Goal: Task Accomplishment & Management: Manage account settings

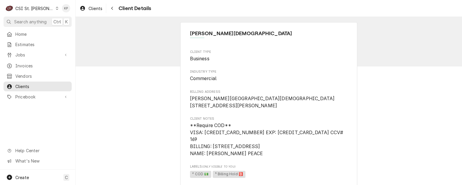
scroll to position [151, 0]
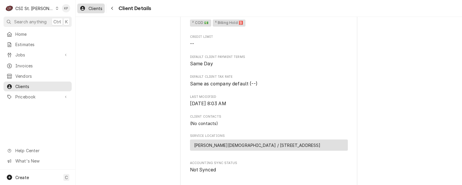
click at [90, 9] on span "Clients" at bounding box center [95, 8] width 14 height 6
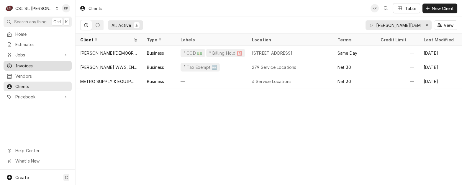
drag, startPoint x: 26, startPoint y: 67, endPoint x: 30, endPoint y: 64, distance: 4.8
click at [26, 67] on div "Invoices" at bounding box center [38, 65] width 66 height 7
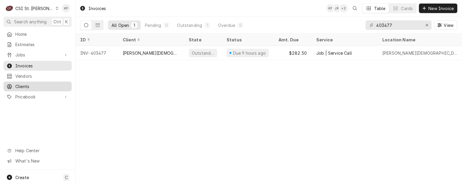
click at [23, 83] on span "Clients" at bounding box center [41, 86] width 53 height 6
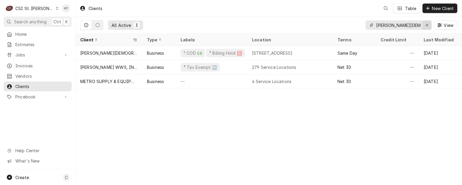
click at [426, 24] on icon "Erase input" at bounding box center [426, 25] width 3 height 4
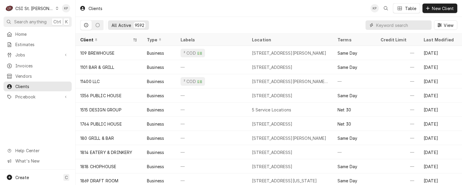
click at [391, 25] on input "Dynamic Content Wrapper" at bounding box center [402, 24] width 52 height 9
paste input "[PERSON_NAME]-American Dining Creations"
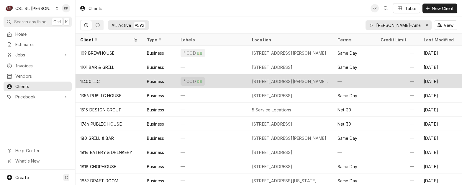
scroll to position [0, 28]
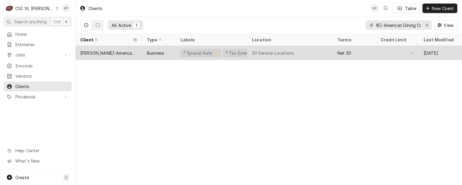
type input "[PERSON_NAME]-American Dining Creations"
click at [128, 50] on div "[PERSON_NAME]-American Dining Creations" at bounding box center [108, 53] width 57 height 6
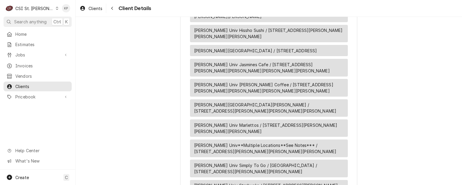
scroll to position [826, 0]
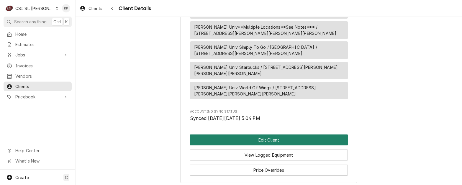
click at [250, 134] on button "Edit Client" at bounding box center [269, 139] width 158 height 11
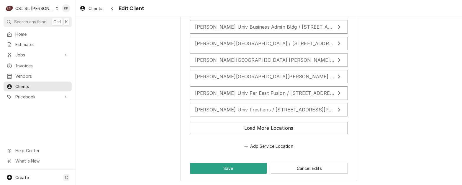
scroll to position [1129, 0]
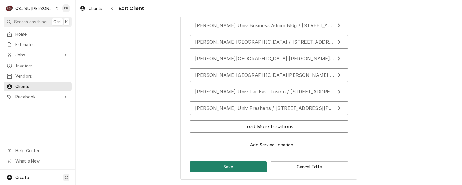
click at [241, 165] on button "Save" at bounding box center [228, 166] width 77 height 11
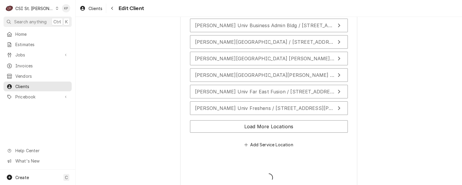
type textarea "x"
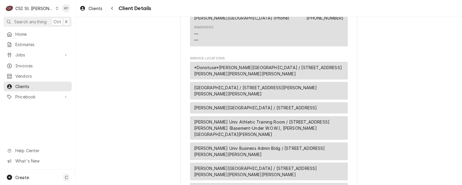
scroll to position [449, 0]
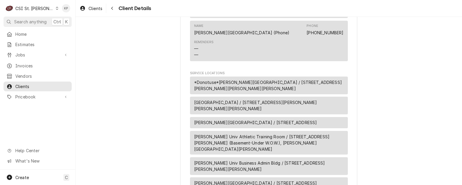
click at [241, 89] on span "*Donotuse*[PERSON_NAME][GEOGRAPHIC_DATA] / [STREET_ADDRESS][PERSON_NAME][PERSON…" at bounding box center [269, 85] width 150 height 12
click at [239, 107] on span "Eden Theological Seminary / 475 East Lockwood Ave, Webster Groves, MO 63119" at bounding box center [269, 105] width 150 height 12
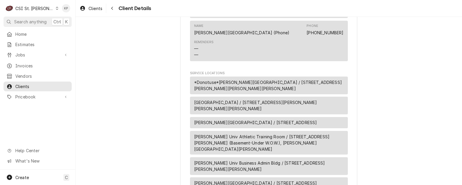
click at [238, 85] on span "*Donotuse*Webster Univ Sandellas / 175 Edgar Road, Webster Groves, MO 63119" at bounding box center [269, 85] width 150 height 12
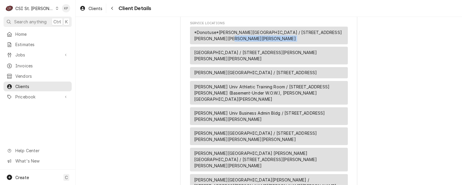
scroll to position [508, 0]
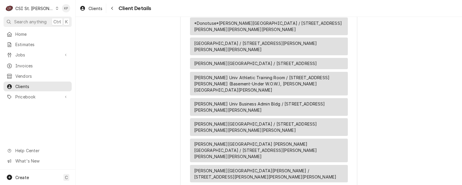
click at [229, 47] on span "Eden Theological Seminary / 475 East Lockwood Ave, Webster Groves, MO 63119" at bounding box center [269, 46] width 150 height 12
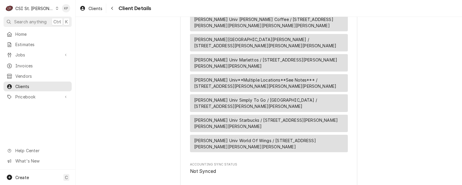
scroll to position [832, 0]
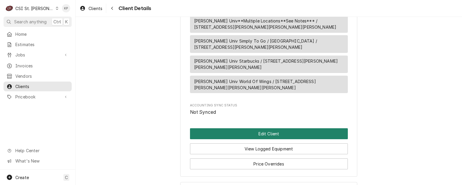
click at [230, 128] on button "Edit Client" at bounding box center [269, 133] width 158 height 11
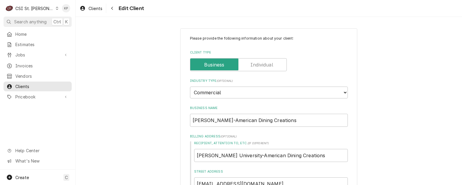
scroll to position [59, 0]
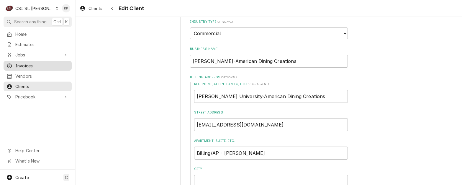
click at [27, 64] on span "Invoices" at bounding box center [41, 66] width 53 height 6
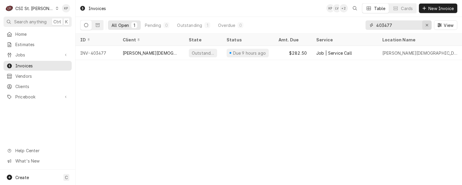
click at [426, 25] on icon "Erase input" at bounding box center [427, 25] width 2 height 2
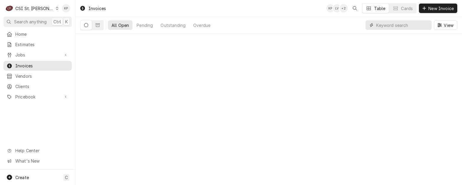
click at [412, 26] on input "Dynamic Content Wrapper" at bounding box center [402, 24] width 52 height 9
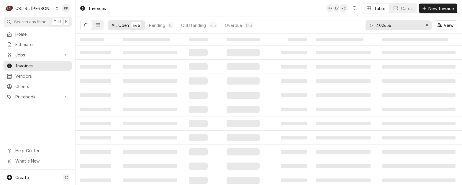
type input "402656"
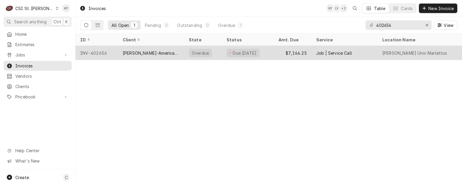
click at [89, 51] on div "INV-402656" at bounding box center [96, 53] width 42 height 14
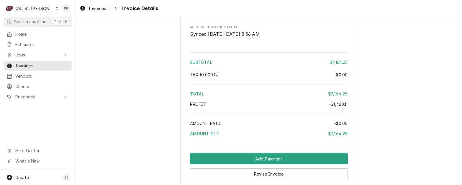
scroll to position [1327, 0]
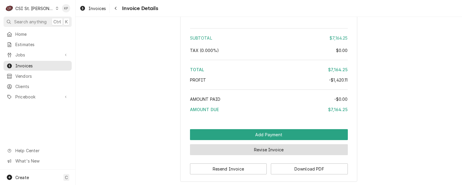
click at [260, 154] on button "Revise Invoice" at bounding box center [269, 149] width 158 height 11
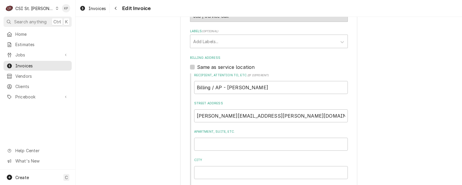
scroll to position [383, 0]
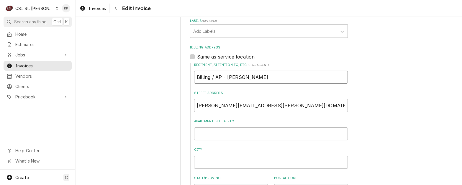
drag, startPoint x: 283, startPoint y: 80, endPoint x: 197, endPoint y: 78, distance: 86.4
click at [197, 78] on input "Billing / AP - [PERSON_NAME]" at bounding box center [271, 76] width 154 height 13
type textarea "x"
type input "B"
type textarea "x"
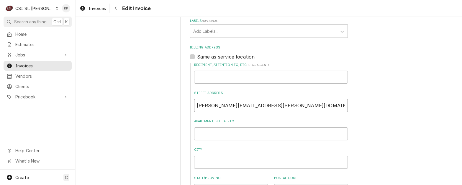
drag, startPoint x: 268, startPoint y: 106, endPoint x: 176, endPoint y: 106, distance: 92.3
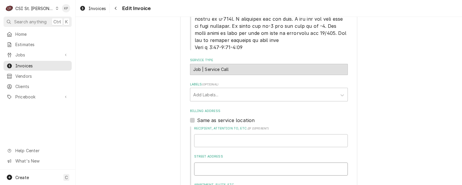
scroll to position [267, 0]
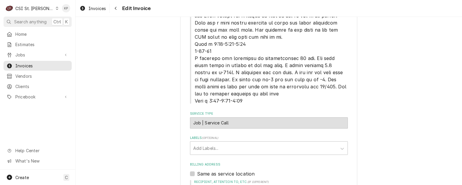
click at [392, 88] on div "Please provide the following information to create your invoice: Client Details…" at bounding box center [268, 89] width 386 height 666
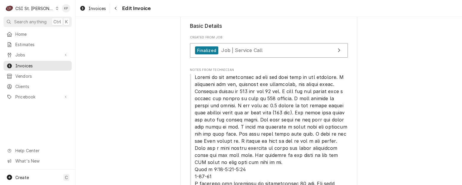
scroll to position [90, 0]
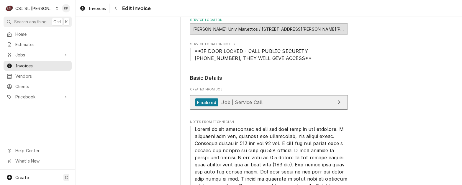
click at [196, 100] on div "Finalized" at bounding box center [206, 102] width 23 height 8
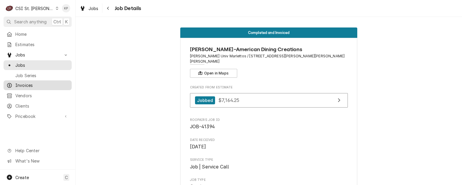
click at [26, 84] on span "Invoices" at bounding box center [41, 85] width 53 height 6
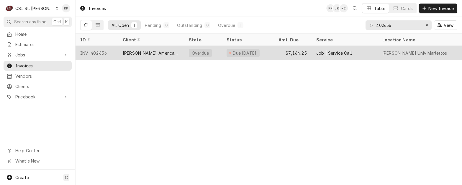
click at [99, 54] on div "INV-402656" at bounding box center [96, 53] width 42 height 14
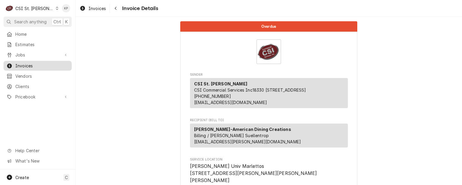
click at [33, 65] on span "Invoices" at bounding box center [41, 66] width 53 height 6
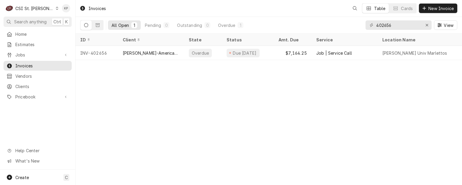
click at [96, 8] on div "Invoices" at bounding box center [92, 9] width 31 height 10
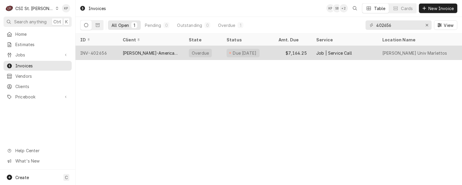
click at [103, 52] on div "INV-402656" at bounding box center [96, 53] width 42 height 14
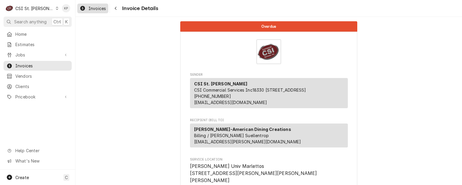
click at [106, 9] on div "Invoices" at bounding box center [92, 8] width 29 height 7
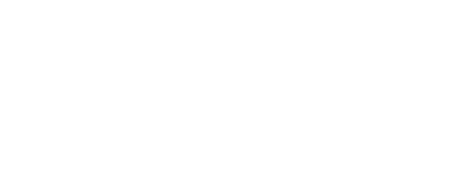
click at [102, 8] on div "Dynamic Content Wrapper" at bounding box center [231, 92] width 462 height 185
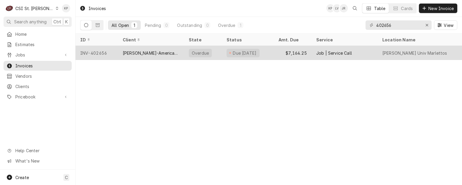
click at [99, 50] on div "INV-402656" at bounding box center [96, 53] width 42 height 14
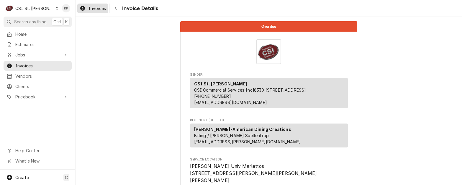
click at [100, 6] on span "Invoices" at bounding box center [96, 8] width 17 height 6
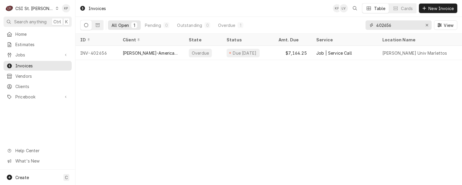
click at [408, 23] on input "402656" at bounding box center [398, 24] width 44 height 9
type input "402564"
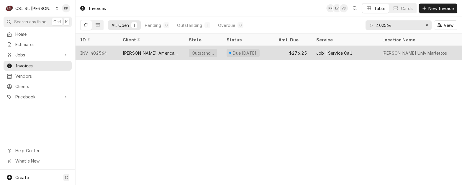
click at [94, 52] on div "INV-402564" at bounding box center [96, 53] width 42 height 14
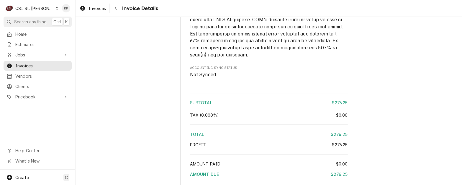
scroll to position [1009, 0]
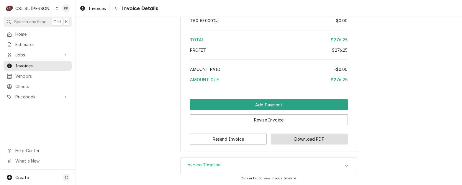
click at [274, 137] on button "Download PDF" at bounding box center [309, 138] width 77 height 11
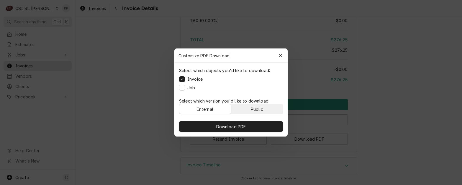
click at [252, 109] on div "Public" at bounding box center [257, 109] width 12 height 6
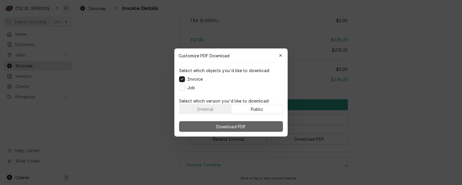
click at [253, 124] on button "Download PDF" at bounding box center [231, 126] width 104 height 11
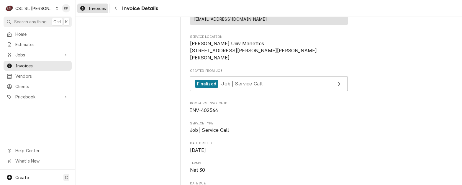
scroll to position [88, 0]
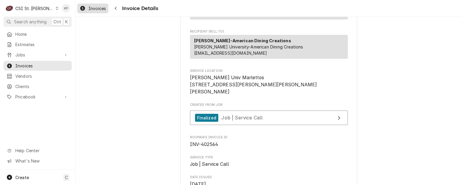
click at [98, 7] on span "Invoices" at bounding box center [96, 8] width 17 height 6
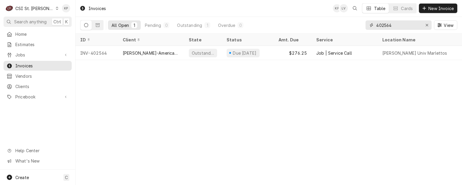
click at [393, 24] on input "402564" at bounding box center [398, 24] width 44 height 9
drag, startPoint x: 383, startPoint y: 24, endPoint x: 406, endPoint y: 25, distance: 22.4
click at [406, 25] on input "402564" at bounding box center [398, 24] width 44 height 9
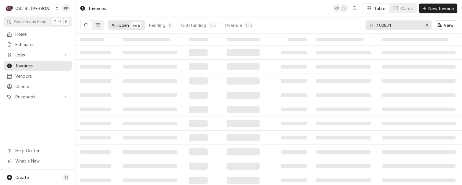
type input "402871"
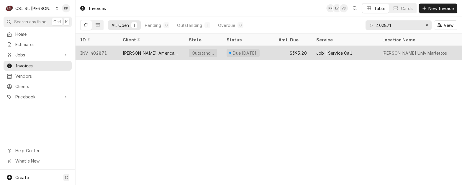
click at [135, 52] on div "[PERSON_NAME]-American Dining Creations" at bounding box center [151, 53] width 57 height 6
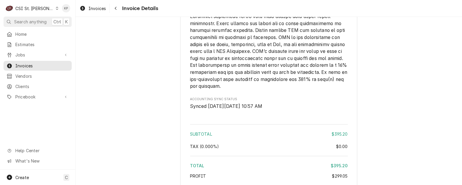
scroll to position [1003, 0]
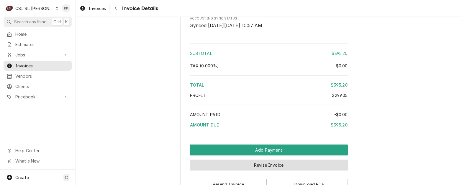
click at [280, 169] on button "Revise Invoice" at bounding box center [269, 164] width 158 height 11
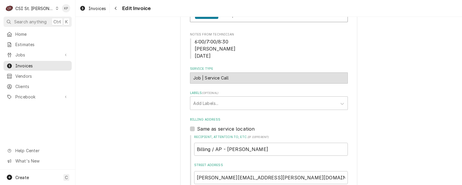
scroll to position [236, 0]
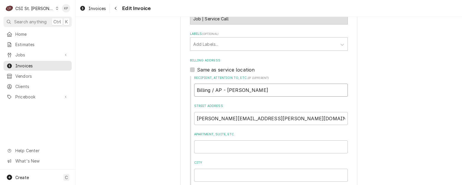
drag, startPoint x: 283, startPoint y: 90, endPoint x: 76, endPoint y: 117, distance: 208.5
type textarea "x"
drag, startPoint x: 280, startPoint y: 118, endPoint x: 3, endPoint y: 111, distance: 277.0
click at [3, 111] on div "C CSI St. Louis KP Search anything Ctrl K Home Estimates Jobs Jobs Job Series I…" at bounding box center [231, 92] width 462 height 185
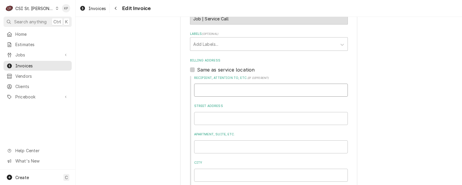
click at [212, 90] on input "Recipient, Attention To, etc. ( if different )" at bounding box center [271, 89] width 154 height 13
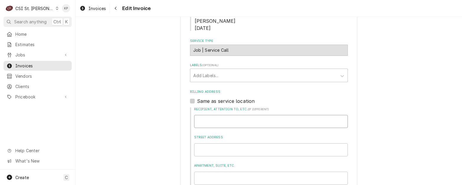
scroll to position [206, 0]
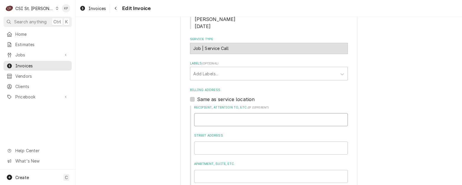
click at [219, 120] on input "Recipient, Attention To, etc. ( if different )" at bounding box center [271, 119] width 154 height 13
paste input "Webster University-American Dining Creati"
type textarea "x"
type input "Webster University-American Dining Creati"
type textarea "x"
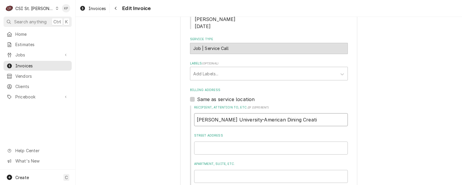
type input "Webster University-American Dining CreatiO"
type textarea "x"
type input "Webster University-American Dining CreatiON"
type textarea "x"
type input "Webster University-American Dining CreatiONS"
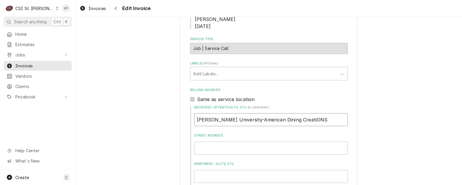
type textarea "x"
type input "Webster University-American Dining CreatiON"
type textarea "x"
type input "Webster University-American Dining CreatiO"
type textarea "x"
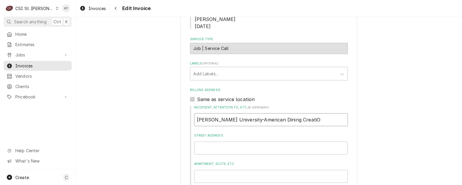
type input "Webster University-American Dining Creati"
type textarea "x"
type input "Webster University-American Dining Creatio"
type textarea "x"
type input "Webster University-American Dining Creation"
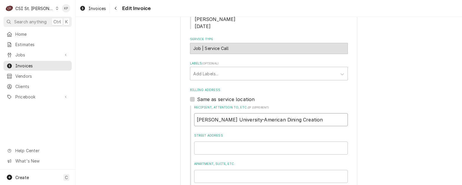
type textarea "x"
type input "Webster University-American Dining Creations"
click at [233, 149] on input "Street Address" at bounding box center [271, 147] width 154 height 13
click at [198, 151] on input "Street Address" at bounding box center [271, 147] width 154 height 13
paste input "djones@afvusa.com"
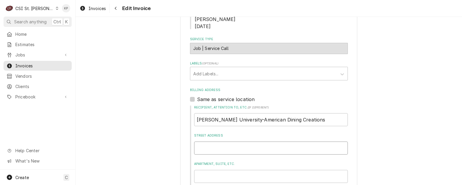
type textarea "x"
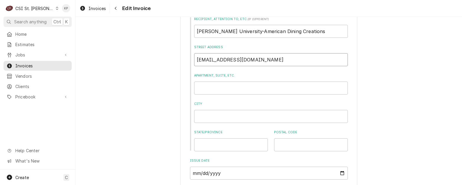
scroll to position [295, 0]
type input "djones@afvusa.com"
click at [206, 88] on input "Apartment, Suite, etc." at bounding box center [271, 87] width 154 height 13
paste input "Billing/AP - Danielle Jones"
type textarea "x"
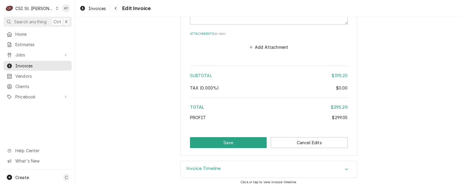
scroll to position [1056, 0]
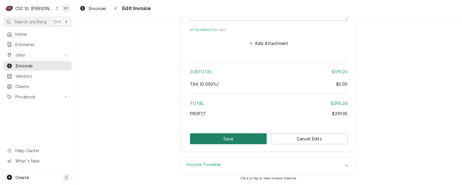
type input "Billing/AP - Danielle Jones"
click at [233, 139] on button "Save" at bounding box center [228, 138] width 77 height 11
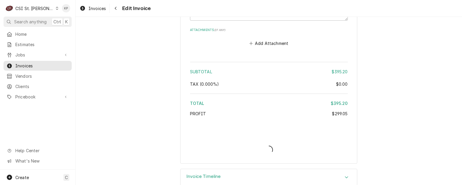
type textarea "x"
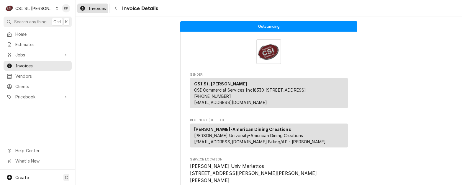
click at [99, 9] on span "Invoices" at bounding box center [96, 8] width 17 height 6
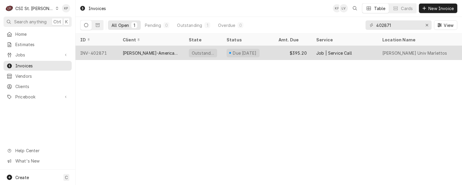
click at [97, 51] on div "INV-402871" at bounding box center [96, 53] width 42 height 14
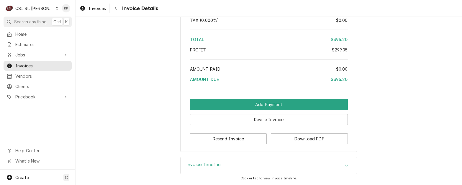
scroll to position [1054, 0]
click at [276, 139] on button "Download PDF" at bounding box center [309, 138] width 77 height 11
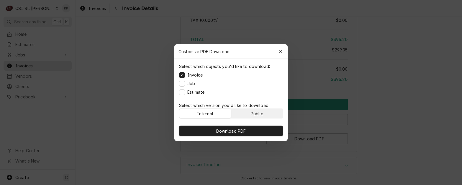
click at [264, 112] on button "Public" at bounding box center [257, 113] width 52 height 9
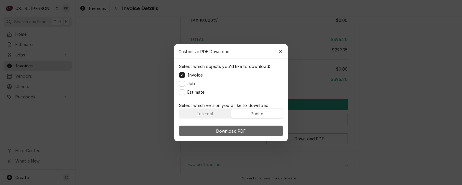
click at [257, 129] on button "Download PDF" at bounding box center [231, 130] width 104 height 11
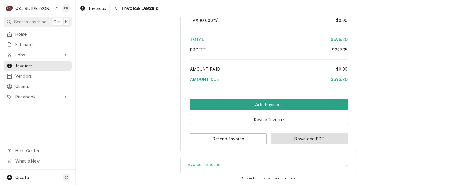
click at [285, 139] on button "Download PDF" at bounding box center [309, 138] width 77 height 11
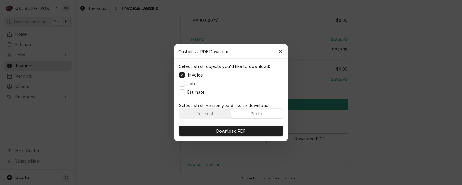
click at [270, 113] on button "Public" at bounding box center [257, 113] width 52 height 9
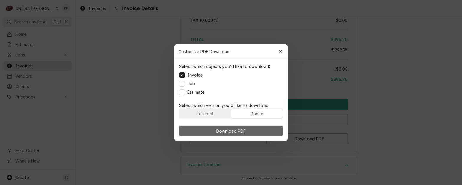
click at [269, 127] on button "Download PDF" at bounding box center [231, 130] width 104 height 11
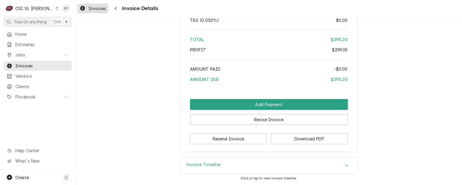
click at [98, 9] on span "Invoices" at bounding box center [96, 8] width 17 height 6
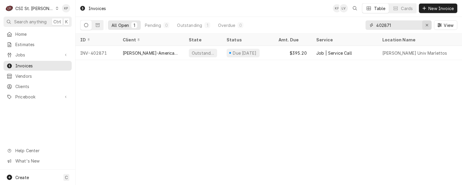
click at [428, 24] on div "Erase input" at bounding box center [427, 25] width 6 height 6
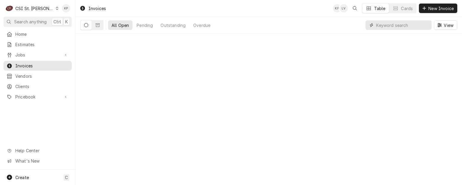
click at [390, 25] on input "Dynamic Content Wrapper" at bounding box center [402, 24] width 52 height 9
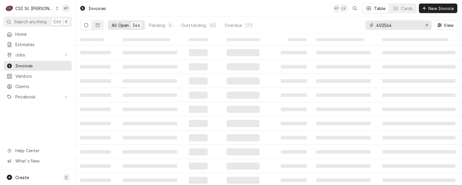
type input "402564"
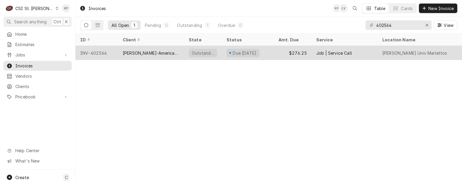
click at [103, 51] on div "INV-402564" at bounding box center [96, 53] width 42 height 14
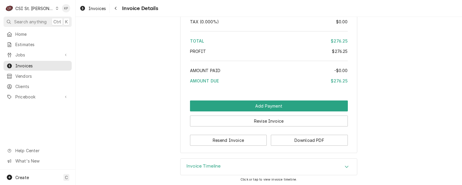
scroll to position [1009, 0]
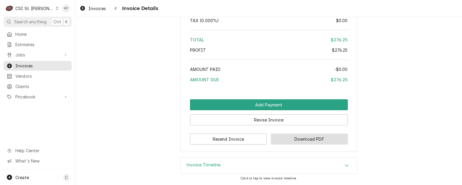
click at [279, 138] on button "Download PDF" at bounding box center [309, 138] width 77 height 11
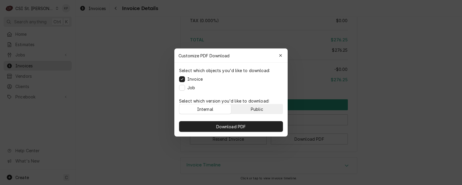
click at [266, 110] on button "Public" at bounding box center [257, 108] width 52 height 9
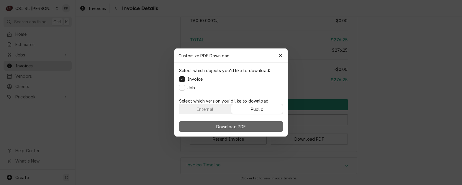
click at [262, 124] on button "Download PDF" at bounding box center [231, 126] width 104 height 11
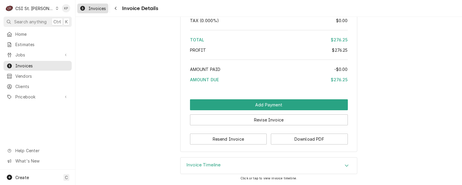
click at [92, 9] on span "Invoices" at bounding box center [96, 8] width 17 height 6
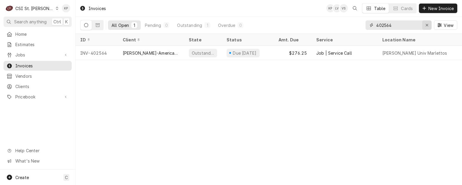
click at [428, 24] on div "Erase input" at bounding box center [427, 25] width 6 height 6
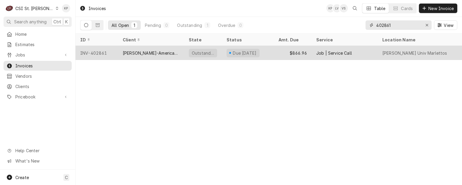
type input "402861"
click at [91, 52] on div "INV-402861" at bounding box center [96, 53] width 42 height 14
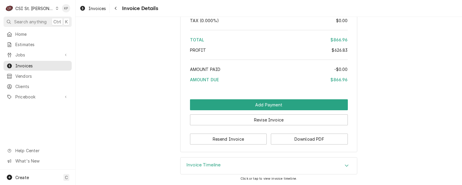
scroll to position [1099, 0]
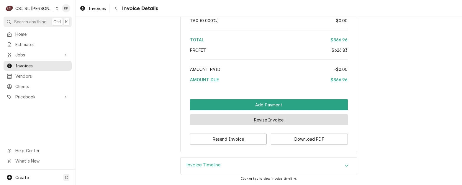
click at [266, 120] on button "Revise Invoice" at bounding box center [269, 119] width 158 height 11
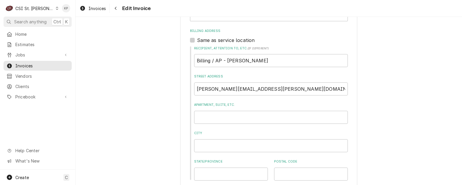
scroll to position [295, 0]
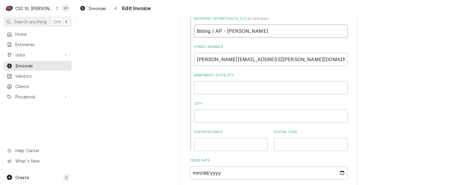
drag, startPoint x: 130, startPoint y: 36, endPoint x: 156, endPoint y: 39, distance: 25.9
type textarea "x"
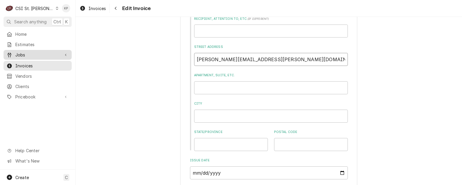
drag, startPoint x: 274, startPoint y: 60, endPoint x: 45, endPoint y: 55, distance: 228.9
click at [6, 55] on div "C CSI St. Louis KP Search anything Ctrl K Home Estimates Jobs Jobs Job Series I…" at bounding box center [231, 92] width 462 height 185
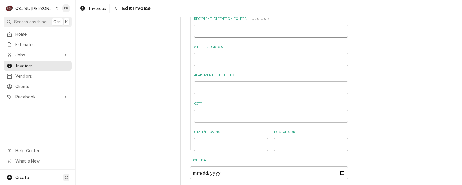
click at [209, 31] on input "Recipient, Attention To, etc. ( if different )" at bounding box center [271, 30] width 154 height 13
paste input "Webster University-American Dining Creati"
type textarea "x"
type input "Webster University-American Dining Creati"
click at [211, 57] on input "Street Address" at bounding box center [271, 59] width 154 height 13
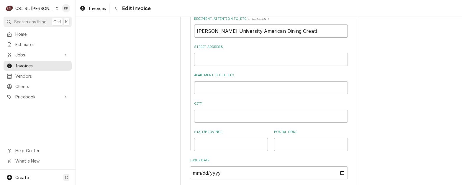
click at [297, 33] on input "Webster University-American Dining Creati" at bounding box center [271, 30] width 154 height 13
type textarea "x"
type input "Webster University-American Dining Creatio"
type textarea "x"
type input "Webster University-American Dining Creation"
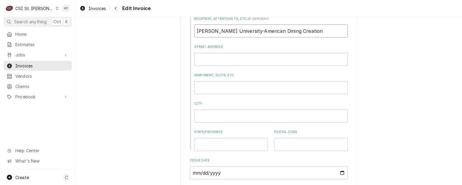
type textarea "x"
type input "Webster University-American Dining Creations"
click at [235, 58] on input "Street Address" at bounding box center [271, 59] width 154 height 13
click at [206, 64] on input "Street Address" at bounding box center [271, 59] width 154 height 13
paste input "djones@afvusa.com"
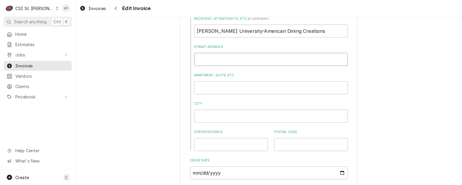
type textarea "x"
type input "djones@afvusa.com"
click at [231, 88] on input "Apartment, Suite, etc." at bounding box center [271, 87] width 154 height 13
type input "Billing/AP - Danielle Jones"
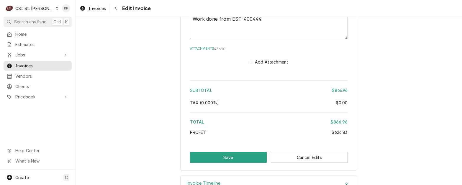
scroll to position [1085, 0]
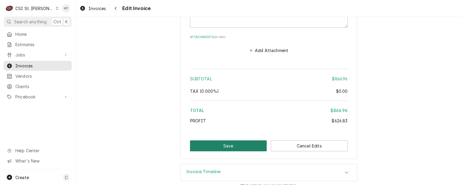
click at [250, 140] on button "Save" at bounding box center [228, 145] width 77 height 11
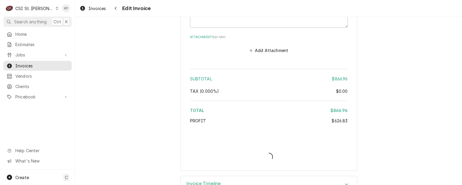
type textarea "x"
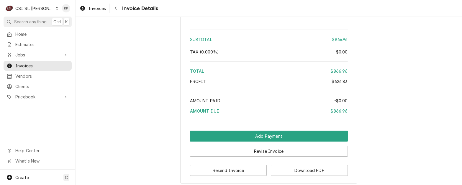
scroll to position [1062, 0]
click at [279, 172] on button "Download PDF" at bounding box center [309, 169] width 77 height 11
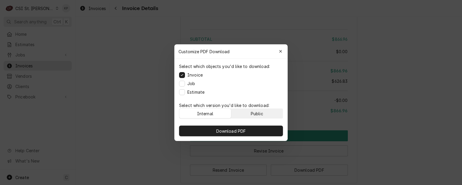
click at [260, 110] on div "Public" at bounding box center [257, 113] width 12 height 6
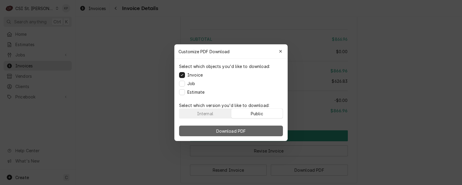
click at [259, 129] on button "Download PDF" at bounding box center [231, 130] width 104 height 11
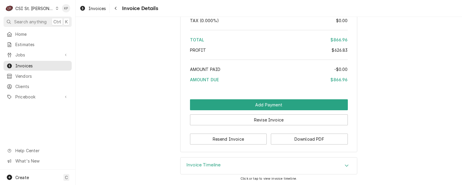
scroll to position [1040, 0]
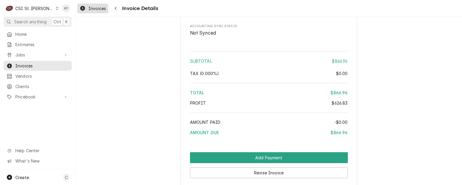
click at [93, 6] on span "Invoices" at bounding box center [96, 8] width 17 height 6
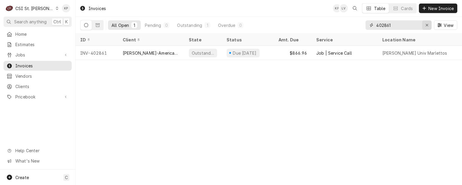
click at [428, 24] on icon "Erase input" at bounding box center [426, 25] width 3 height 4
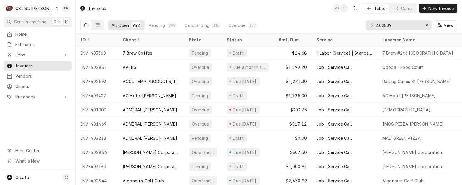
type input "402839"
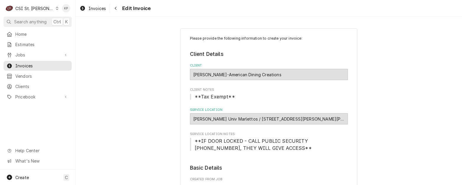
scroll to position [90, 0]
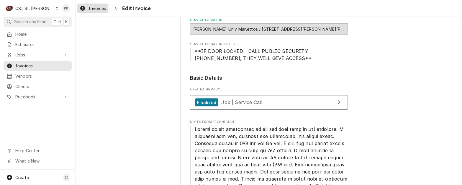
click at [103, 7] on span "Invoices" at bounding box center [96, 8] width 17 height 6
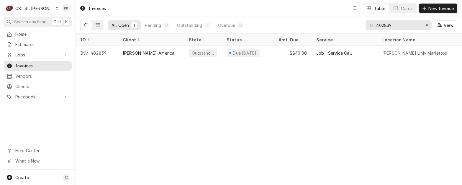
click at [56, 8] on icon "Dynamic Content Wrapper" at bounding box center [57, 8] width 3 height 3
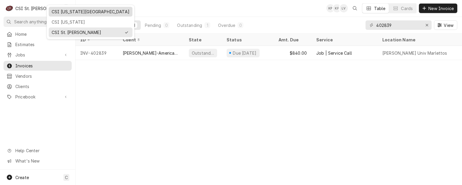
click at [62, 13] on div "CSI [US_STATE][GEOGRAPHIC_DATA]" at bounding box center [91, 12] width 78 height 6
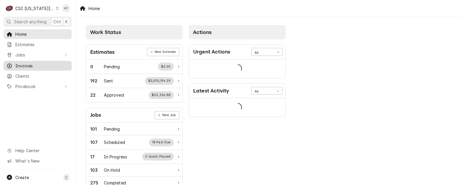
click at [23, 63] on span "Invoices" at bounding box center [41, 66] width 53 height 6
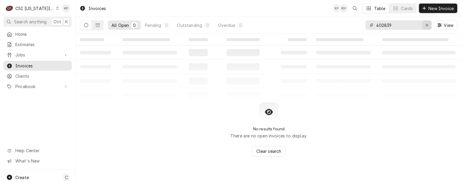
click at [428, 24] on icon "Erase input" at bounding box center [426, 25] width 3 height 4
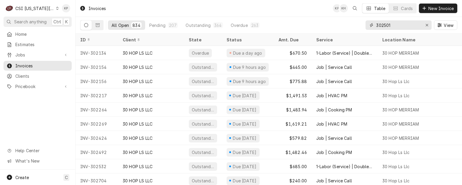
type input "302501"
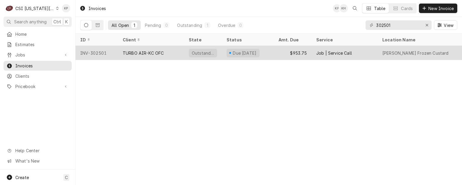
click at [86, 51] on div "INV-302501" at bounding box center [96, 53] width 42 height 14
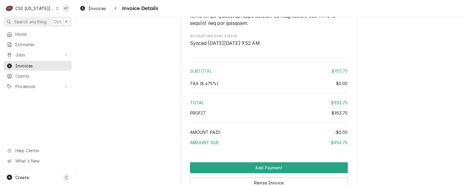
scroll to position [1055, 0]
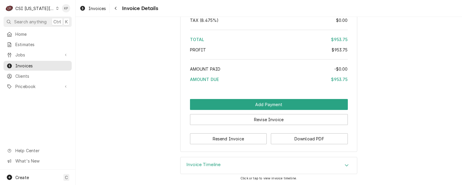
click at [345, 165] on icon "Accordion Header" at bounding box center [347, 165] width 4 height 2
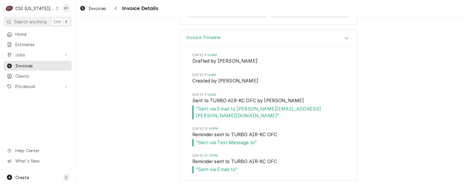
scroll to position [1173, 0]
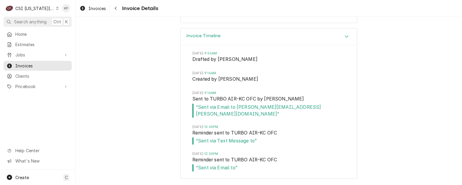
click at [227, 142] on span "“ Sent via Text Message to ”" at bounding box center [268, 140] width 153 height 7
click at [227, 144] on span "“ Sent via Text Message to ”" at bounding box center [268, 140] width 153 height 7
click at [293, 142] on span "“ Sent via Text Message to ”" at bounding box center [268, 140] width 153 height 7
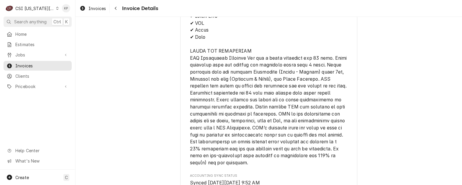
scroll to position [794, 0]
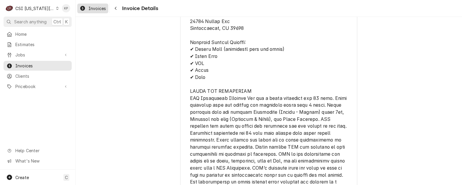
click at [91, 9] on span "Invoices" at bounding box center [96, 8] width 17 height 6
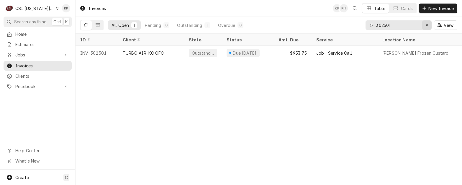
click at [426, 25] on icon "Erase input" at bounding box center [426, 25] width 3 height 4
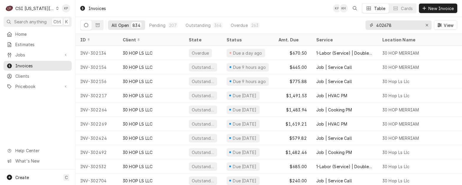
type input "402678"
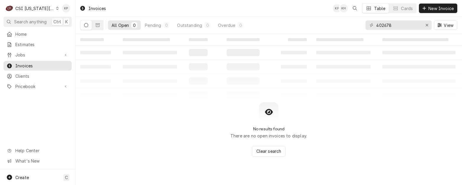
click at [56, 8] on icon "Dynamic Content Wrapper" at bounding box center [57, 8] width 3 height 3
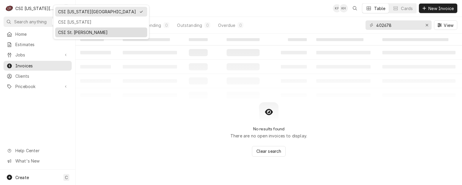
click at [68, 31] on div "CSI St. [PERSON_NAME]" at bounding box center [101, 32] width 86 height 6
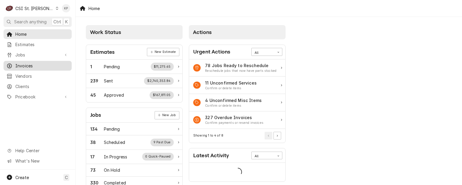
click at [28, 65] on span "Invoices" at bounding box center [41, 66] width 53 height 6
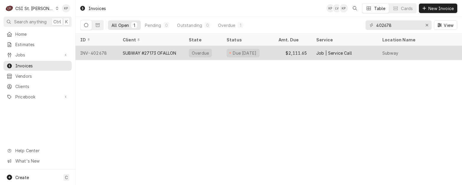
click at [97, 51] on div "INV-402678" at bounding box center [96, 53] width 42 height 14
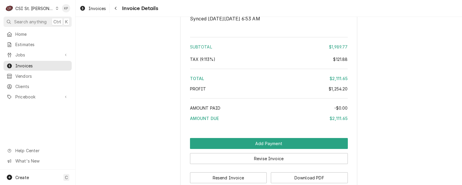
scroll to position [1279, 0]
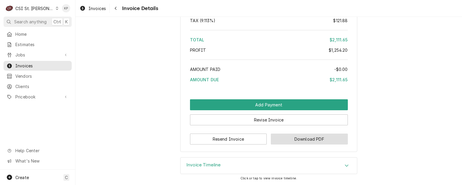
click at [278, 137] on button "Download PDF" at bounding box center [309, 138] width 77 height 11
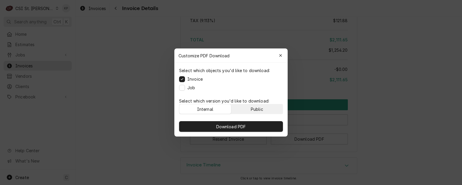
click at [268, 107] on button "Public" at bounding box center [257, 108] width 52 height 9
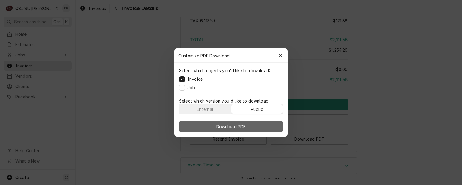
click at [264, 127] on button "Download PDF" at bounding box center [231, 126] width 104 height 11
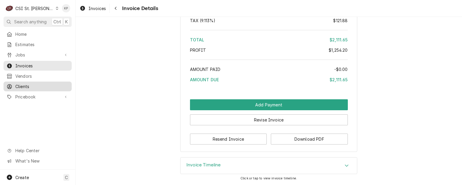
click at [23, 84] on span "Clients" at bounding box center [41, 86] width 53 height 6
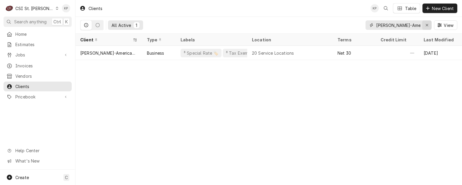
click at [425, 25] on icon "Erase input" at bounding box center [426, 25] width 3 height 4
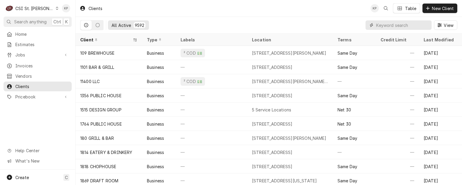
paste input "VFW Post #5651 New Melle"
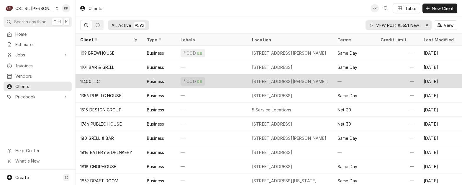
scroll to position [0, 11]
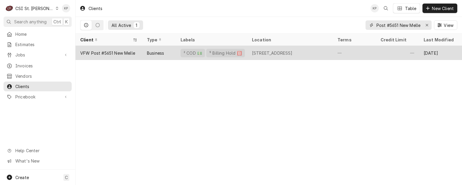
type input "VFW Post #5651 New Melle"
click at [96, 52] on div "VFW Post #5651 New Melle" at bounding box center [107, 53] width 55 height 6
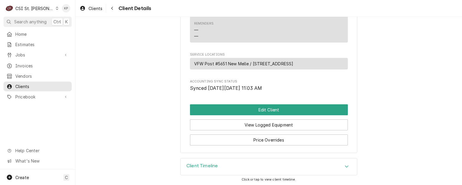
scroll to position [260, 0]
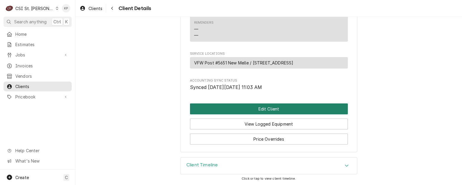
click at [260, 109] on button "Edit Client" at bounding box center [269, 108] width 158 height 11
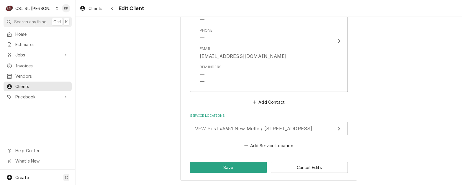
scroll to position [483, 0]
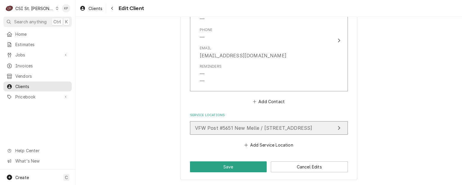
click at [256, 128] on span "VFW Post #5651 New Melle / 555 Foristell Rd, New Melle, MO 63365" at bounding box center [253, 128] width 117 height 6
type textarea "x"
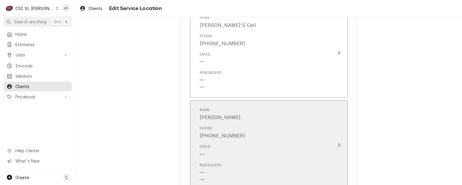
scroll to position [405, 0]
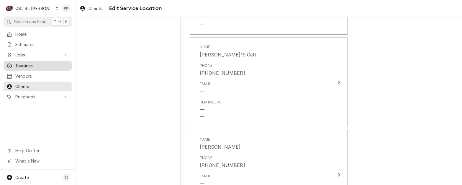
click at [22, 63] on span "Invoices" at bounding box center [41, 66] width 53 height 6
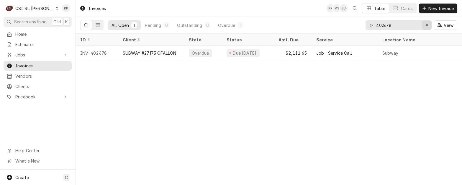
click at [426, 24] on icon "Erase input" at bounding box center [426, 25] width 3 height 4
click at [398, 25] on input "Dynamic Content Wrapper" at bounding box center [403, 24] width 55 height 9
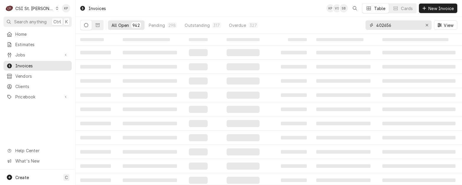
type input "402656"
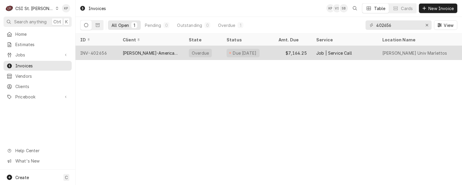
click at [95, 52] on div "INV-402656" at bounding box center [96, 53] width 42 height 14
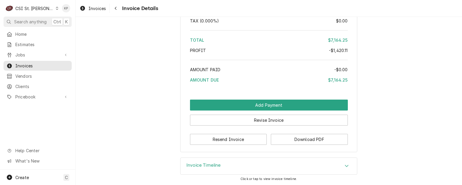
scroll to position [1363, 0]
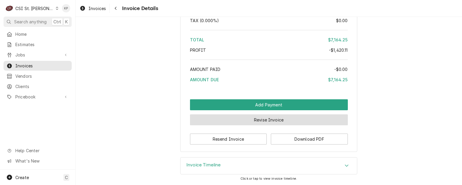
click at [250, 120] on button "Revise Invoice" at bounding box center [269, 119] width 158 height 11
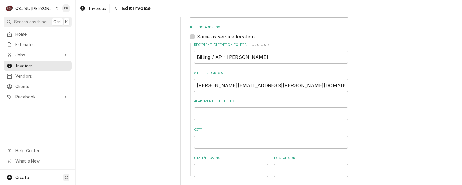
scroll to position [413, 0]
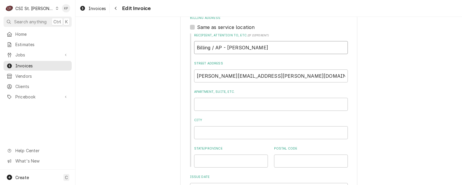
drag, startPoint x: 273, startPoint y: 47, endPoint x: 286, endPoint y: 31, distance: 20.3
type textarea "x"
drag, startPoint x: 277, startPoint y: 77, endPoint x: 165, endPoint y: 77, distance: 112.4
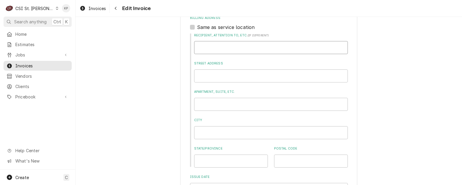
click at [221, 47] on input "Recipient, Attention To, etc. ( if different )" at bounding box center [271, 47] width 154 height 13
click at [213, 48] on input "Recipient, Attention To, etc. ( if different )" at bounding box center [271, 47] width 154 height 13
paste input "[PERSON_NAME]-American Dining Creations"
type textarea "x"
type input "[PERSON_NAME]-American Dining Creations"
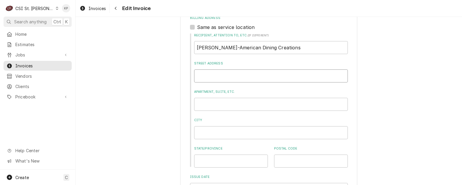
click at [211, 77] on input "Street Address" at bounding box center [271, 75] width 154 height 13
click at [201, 79] on input "Street Address" at bounding box center [271, 75] width 154 height 13
paste input "djones@afvusa.com"
type textarea "x"
type input "djones@afvusa.com"
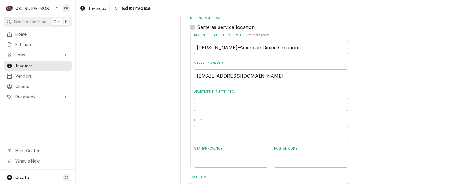
drag, startPoint x: 200, startPoint y: 106, endPoint x: 208, endPoint y: 105, distance: 8.0
click at [200, 106] on input "Apartment, Suite, etc." at bounding box center [271, 104] width 154 height 13
type input "Billing/AP - Danielle Jones"
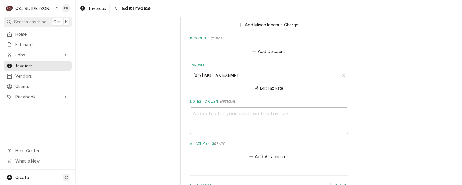
scroll to position [1537, 0]
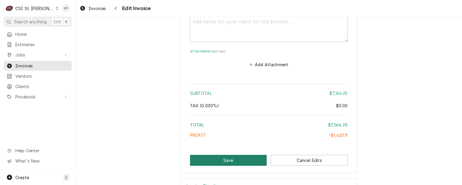
click at [246, 155] on button "Save" at bounding box center [228, 160] width 77 height 11
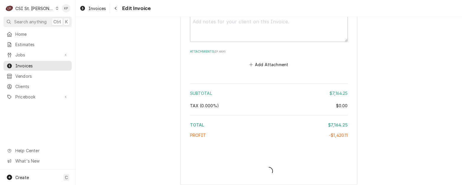
type textarea "x"
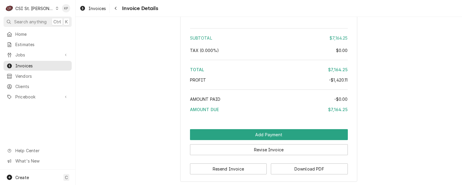
scroll to position [1363, 0]
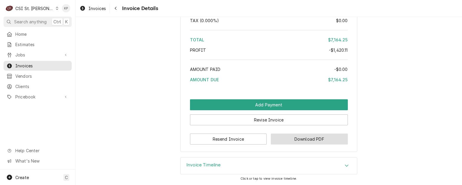
click at [280, 136] on button "Download PDF" at bounding box center [309, 138] width 77 height 11
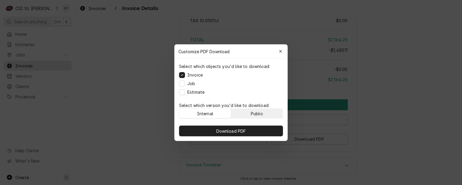
click at [255, 111] on div "Public" at bounding box center [257, 113] width 12 height 6
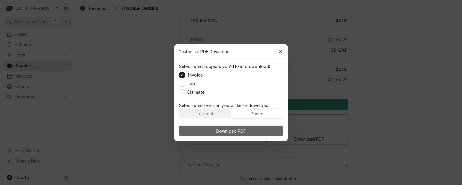
click at [260, 130] on button "Download PDF" at bounding box center [231, 130] width 104 height 11
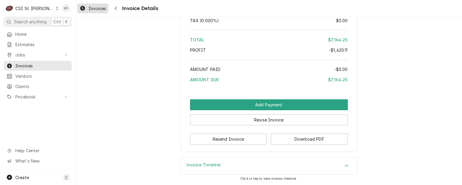
click at [101, 10] on span "Invoices" at bounding box center [96, 8] width 17 height 6
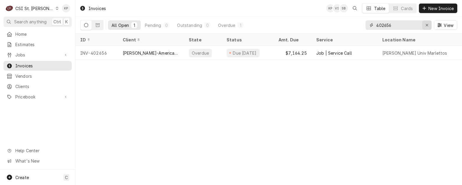
click at [426, 24] on icon "Erase input" at bounding box center [426, 25] width 3 height 4
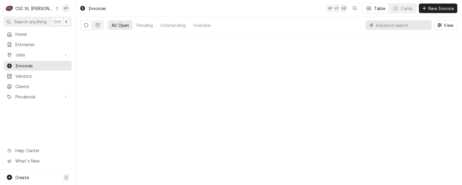
click at [380, 25] on input "Dynamic Content Wrapper" at bounding box center [402, 24] width 52 height 9
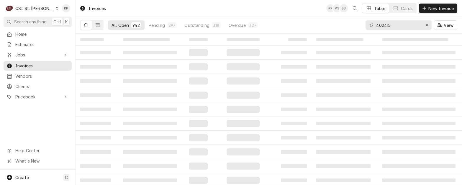
type input "402415"
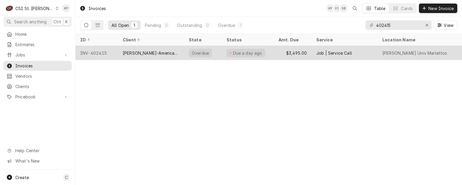
click at [93, 51] on div "INV-402415" at bounding box center [96, 53] width 42 height 14
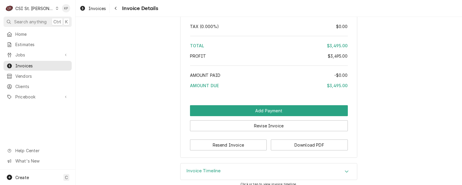
scroll to position [1009, 0]
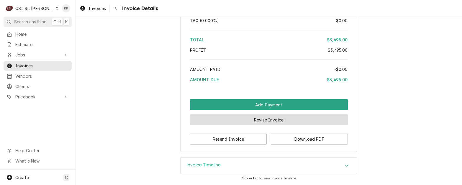
click at [267, 121] on button "Revise Invoice" at bounding box center [269, 119] width 158 height 11
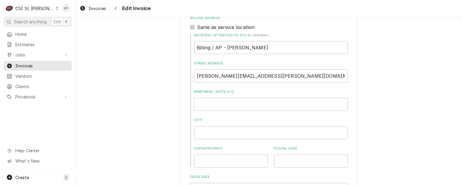
scroll to position [383, 0]
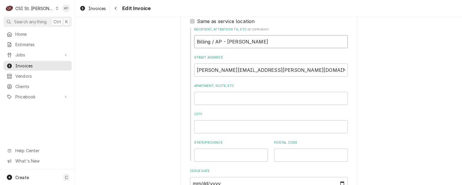
drag, startPoint x: 277, startPoint y: 56, endPoint x: 167, endPoint y: 56, distance: 110.3
type textarea "x"
drag, startPoint x: 277, startPoint y: 84, endPoint x: 141, endPoint y: 87, distance: 136.0
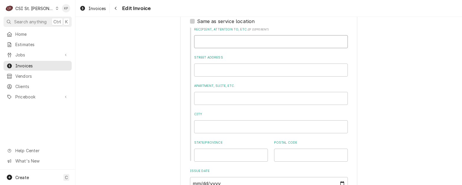
click at [204, 48] on input "Recipient, Attention To, etc. ( if different )" at bounding box center [271, 41] width 154 height 13
paste input "[PERSON_NAME]-American Dining Creations"
type textarea "x"
type input "[PERSON_NAME]-American Dining Creations"
click at [202, 76] on input "Street Address" at bounding box center [271, 69] width 154 height 13
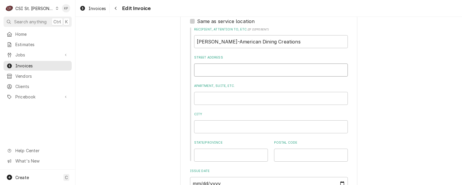
paste input "djones@afvusa.com"
type textarea "x"
type input "djones@afvusa.com"
drag, startPoint x: 201, startPoint y: 111, endPoint x: 221, endPoint y: 110, distance: 20.1
click at [201, 105] on input "Apartment, Suite, etc." at bounding box center [271, 98] width 154 height 13
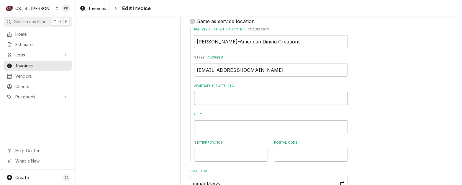
click at [197, 105] on input "Apartment, Suite, etc." at bounding box center [271, 98] width 154 height 13
paste input "Billing/AP - Danielle Jones"
type textarea "x"
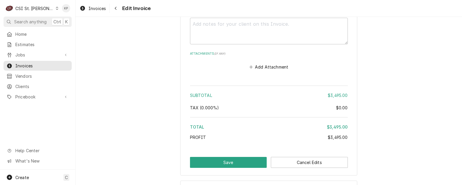
scroll to position [1117, 0]
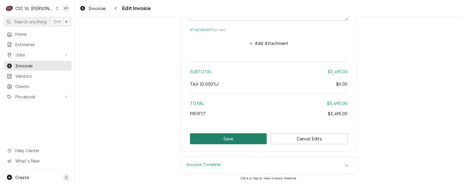
type input "Billing/AP - Danielle Jones"
click at [228, 135] on button "Save" at bounding box center [228, 138] width 77 height 11
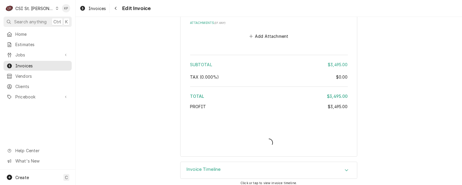
type textarea "x"
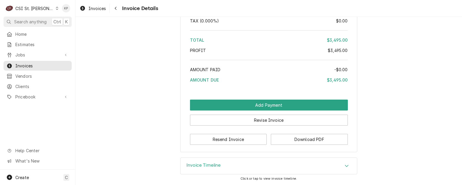
scroll to position [1009, 0]
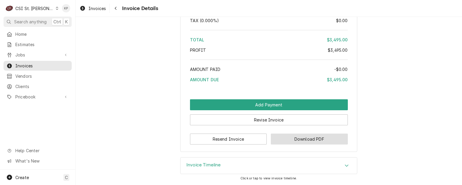
click at [281, 139] on button "Download PDF" at bounding box center [309, 138] width 77 height 11
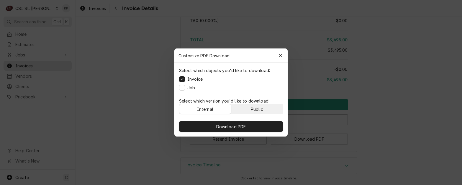
click at [256, 109] on div "Public" at bounding box center [257, 109] width 12 height 6
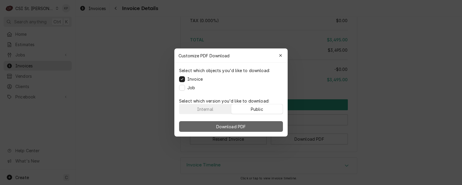
click at [255, 125] on button "Download PDF" at bounding box center [231, 126] width 104 height 11
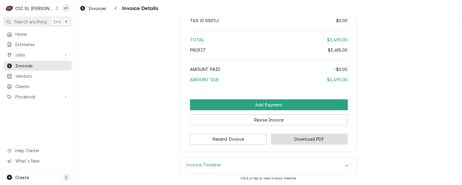
click at [284, 136] on button "Download PDF" at bounding box center [309, 138] width 77 height 11
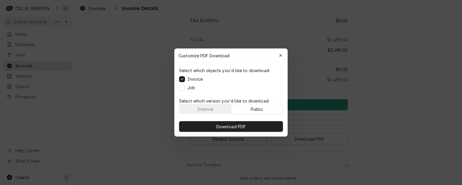
click at [266, 107] on button "Public" at bounding box center [257, 108] width 52 height 9
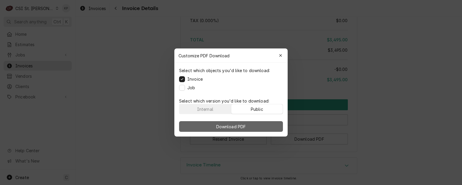
click at [265, 124] on button "Download PDF" at bounding box center [231, 126] width 104 height 11
